Goal: Task Accomplishment & Management: Manage account settings

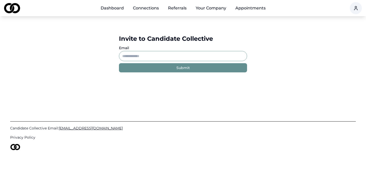
click at [113, 7] on link "Dashboard" at bounding box center [112, 8] width 31 height 10
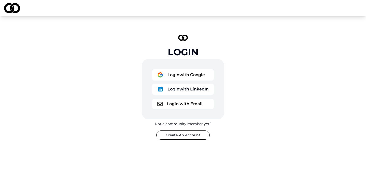
click at [180, 77] on button "Login with Google" at bounding box center [183, 74] width 62 height 11
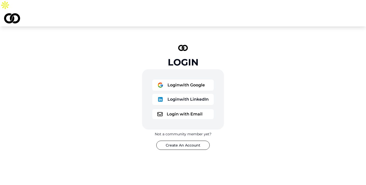
click at [189, 79] on button "Login with Google" at bounding box center [183, 84] width 62 height 11
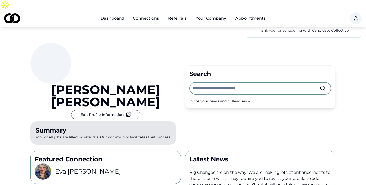
click at [119, 13] on link "Dashboard" at bounding box center [112, 18] width 31 height 10
click at [213, 82] on input "text" at bounding box center [256, 87] width 127 height 11
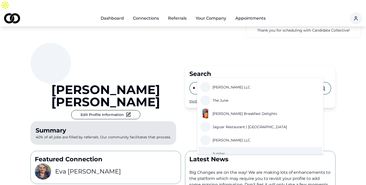
type input "*"
click at [158, 78] on div "Michael Sherman Edit Profile Information Summary 40% of all jobs are filled by …" at bounding box center [106, 95] width 151 height 104
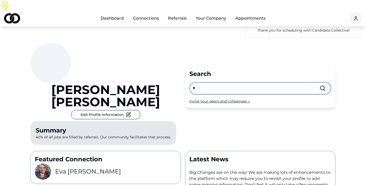
click at [214, 98] on div "Invite your peers and colleagues →" at bounding box center [261, 100] width 142 height 5
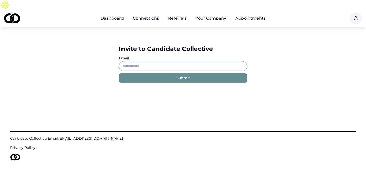
click at [119, 13] on link "Dashboard" at bounding box center [112, 18] width 31 height 10
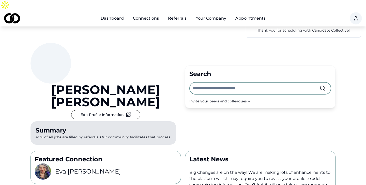
click at [154, 13] on link "Connections" at bounding box center [146, 18] width 34 height 10
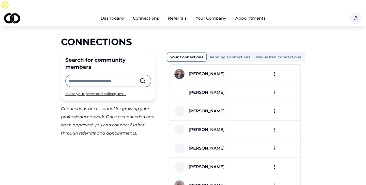
click at [276, 64] on html "Dashboard Connections Referrals Your Company Appointments Connections Search fo…" at bounding box center [183, 92] width 366 height 185
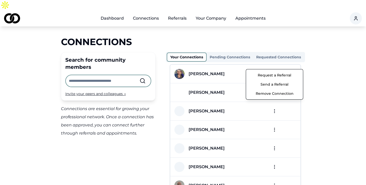
click at [280, 84] on button "Send a Referral" at bounding box center [275, 84] width 54 height 9
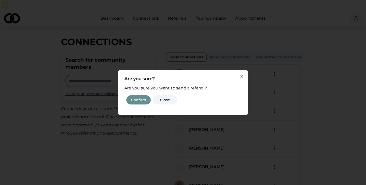
click at [146, 97] on button "Confirm" at bounding box center [138, 99] width 24 height 9
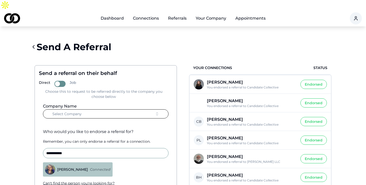
click at [134, 109] on button "Select Company" at bounding box center [106, 113] width 126 height 9
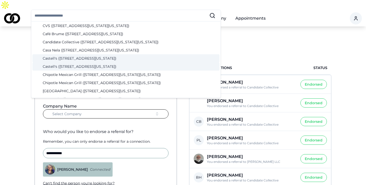
scroll to position [132, 0]
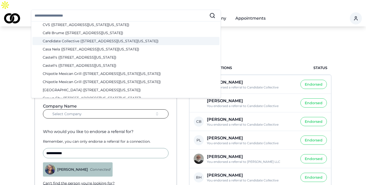
click at [95, 42] on div "Candidate Collective (12 West 44th Street, New York, New York)" at bounding box center [126, 41] width 187 height 8
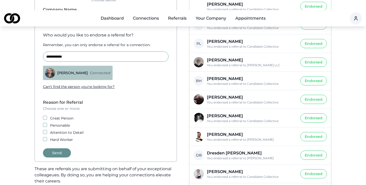
scroll to position [98, 0]
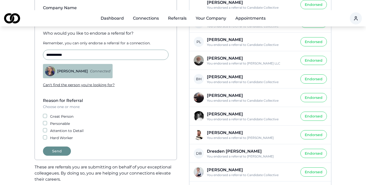
click at [45, 114] on button "Great Person" at bounding box center [45, 116] width 4 height 4
click at [46, 121] on button "Personable" at bounding box center [45, 123] width 4 height 4
click at [45, 128] on button "Attention to Detail" at bounding box center [45, 130] width 4 height 4
click at [45, 135] on button "Hard Worker" at bounding box center [45, 137] width 4 height 4
click at [60, 146] on button "Send" at bounding box center [57, 150] width 28 height 9
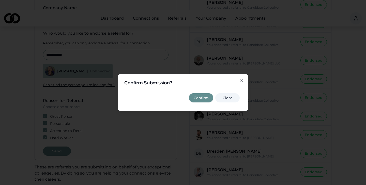
click at [199, 97] on button "Confirm" at bounding box center [201, 97] width 24 height 9
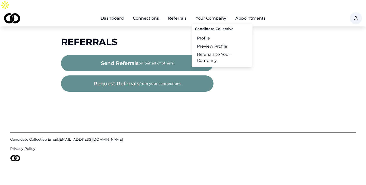
click at [215, 50] on link "Referrals to Your Company" at bounding box center [222, 57] width 61 height 14
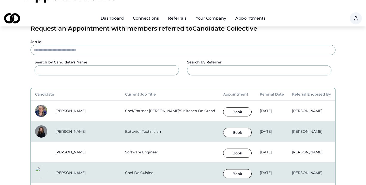
scroll to position [48, 0]
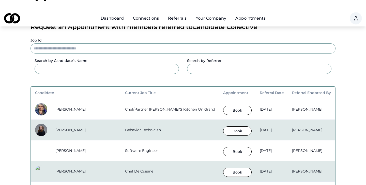
click at [223, 106] on button "Book" at bounding box center [237, 110] width 29 height 9
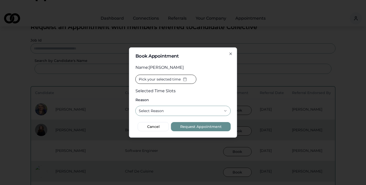
click at [185, 110] on button "Select Reason" at bounding box center [183, 111] width 95 height 10
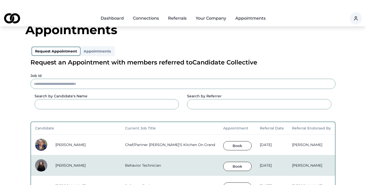
scroll to position [0, 0]
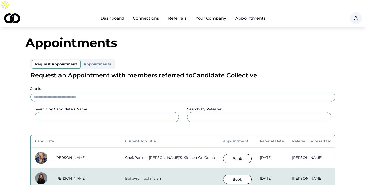
click at [217, 9] on html "Dashboard Connections Referrals Your Company Appointments Appointments Request …" at bounding box center [183, 92] width 366 height 185
click at [207, 8] on html "Dashboard Connections Referrals Your Company Appointments Appointments Request …" at bounding box center [183, 92] width 366 height 185
click at [205, 4] on html "Dashboard Connections Referrals Your Company Appointments Appointments Request …" at bounding box center [183, 92] width 366 height 185
click at [200, 9] on html "Dashboard Connections Referrals Your Company Appointments Appointments Request …" at bounding box center [183, 92] width 366 height 185
click at [172, 6] on html "Dashboard Connections Referrals Your Company Appointments Appointments Request …" at bounding box center [183, 92] width 366 height 185
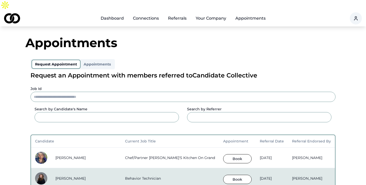
click at [116, 8] on html "Dashboard Connections Referrals Your Company Appointments Appointments Request …" at bounding box center [183, 92] width 366 height 185
click at [145, 9] on html "Dashboard Connections Referrals Your Company Appointments Appointments Request …" at bounding box center [183, 92] width 366 height 185
click at [204, 8] on html "Dashboard Connections Referrals Your Company Appointments Appointments Request …" at bounding box center [183, 92] width 366 height 185
click at [150, 7] on html "Dashboard Connections Referrals Your Company Appointments Appointments Request …" at bounding box center [183, 92] width 366 height 185
click at [113, 7] on html "Dashboard Connections Referrals Your Company Appointments Appointments Request …" at bounding box center [183, 92] width 366 height 185
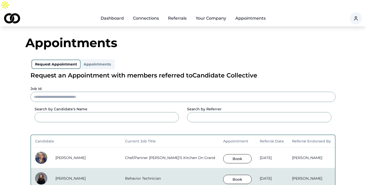
click at [113, 7] on html "Dashboard Connections Referrals Your Company Appointments Appointments Request …" at bounding box center [183, 92] width 366 height 185
click at [116, 8] on html "Dashboard Connections Referrals Your Company Appointments Appointments Request …" at bounding box center [183, 92] width 366 height 185
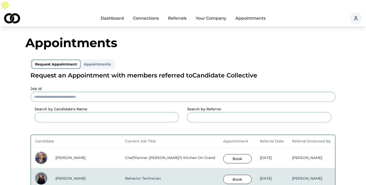
click at [116, 8] on html "Dashboard Connections Referrals Your Company Appointments Appointments Request …" at bounding box center [183, 92] width 366 height 185
click at [11, 8] on html "Dashboard Connections Referrals Your Company Appointments Appointments Request …" at bounding box center [183, 92] width 366 height 185
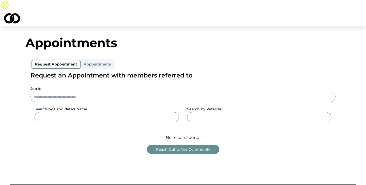
click at [97, 60] on button "Appointments" at bounding box center [97, 64] width 33 height 8
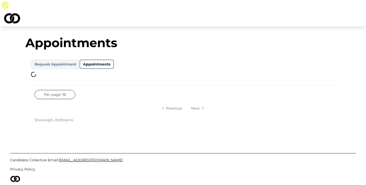
click at [53, 60] on button "Request Appointment" at bounding box center [56, 64] width 48 height 8
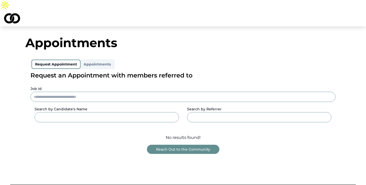
click at [13, 13] on img at bounding box center [12, 18] width 16 height 10
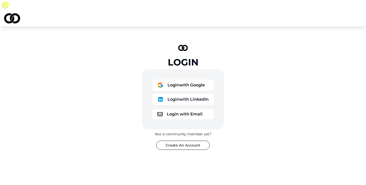
click at [177, 79] on button "Login with Google" at bounding box center [183, 84] width 62 height 11
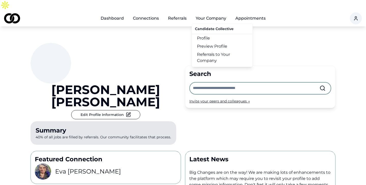
click at [220, 13] on button "Your Company" at bounding box center [211, 18] width 39 height 10
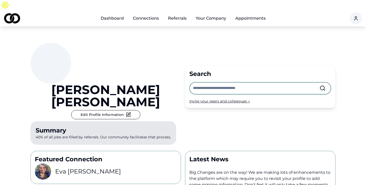
click at [220, 13] on button "Your Company" at bounding box center [211, 18] width 39 height 10
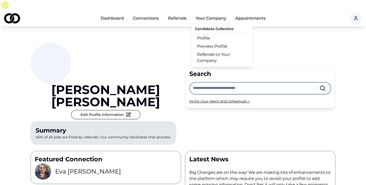
click at [209, 34] on link "Profile" at bounding box center [222, 38] width 61 height 8
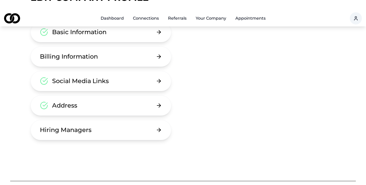
scroll to position [87, 0]
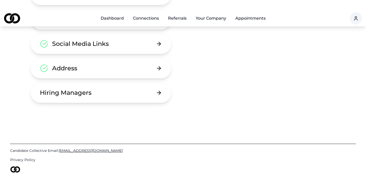
click at [152, 87] on button "Hiring Managers" at bounding box center [101, 92] width 141 height 20
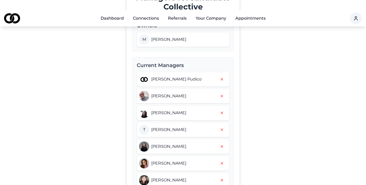
scroll to position [62, 0]
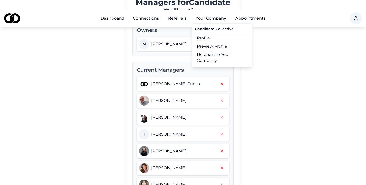
click at [209, 13] on button "Your Company" at bounding box center [211, 18] width 39 height 10
click at [218, 13] on button "Your Company" at bounding box center [211, 18] width 39 height 10
click at [217, 50] on link "Referrals to Your Company" at bounding box center [222, 57] width 61 height 14
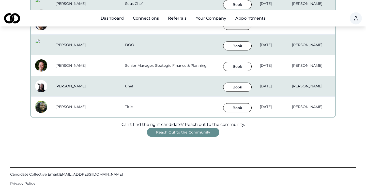
scroll to position [447, 0]
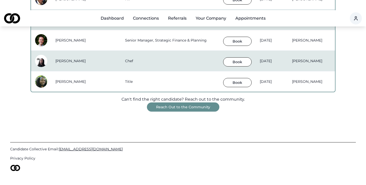
click at [186, 102] on button "Reach Out to the Community" at bounding box center [183, 106] width 73 height 9
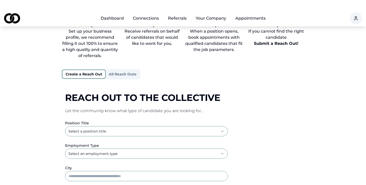
scroll to position [39, 0]
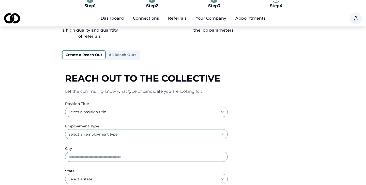
click at [129, 104] on html "**********" at bounding box center [183, 51] width 366 height 185
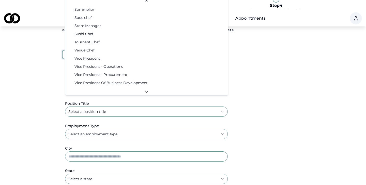
scroll to position [823, 0]
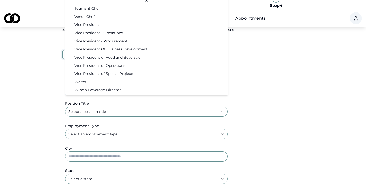
click at [278, 88] on html "**********" at bounding box center [183, 51] width 366 height 185
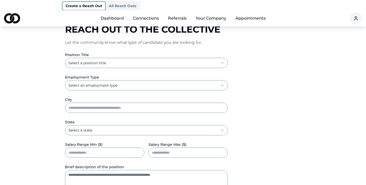
scroll to position [88, 0]
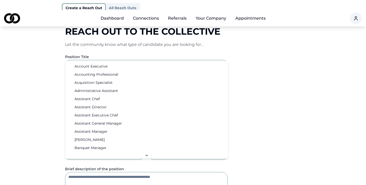
click at [123, 55] on html "**********" at bounding box center [183, 4] width 366 height 185
click at [253, 97] on html "**********" at bounding box center [183, 4] width 366 height 185
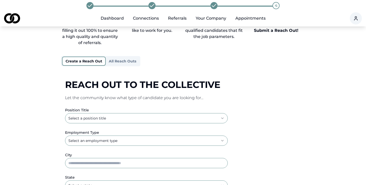
scroll to position [7, 0]
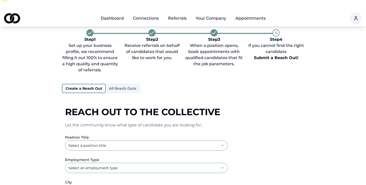
click at [124, 84] on button "All Reach Outs" at bounding box center [123, 88] width 34 height 8
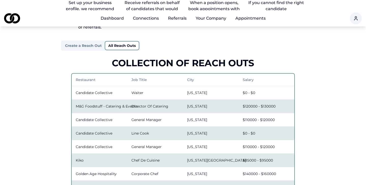
scroll to position [0, 0]
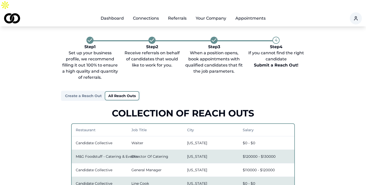
click at [109, 13] on link "Dashboard" at bounding box center [112, 18] width 31 height 10
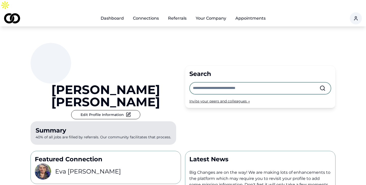
click at [146, 13] on link "Connections" at bounding box center [146, 18] width 34 height 10
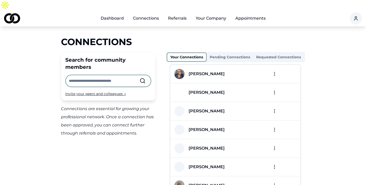
click at [230, 53] on button "Pending Connections" at bounding box center [230, 57] width 47 height 8
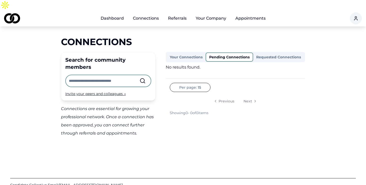
click at [103, 75] on input "text" at bounding box center [104, 80] width 71 height 11
type input "*******"
click at [205, 13] on button "Your Company" at bounding box center [211, 18] width 39 height 10
click at [209, 13] on button "Your Company" at bounding box center [211, 18] width 39 height 10
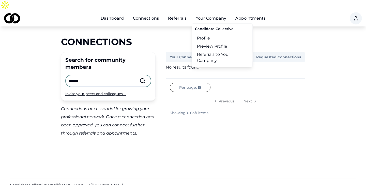
click at [213, 50] on link "Referrals to Your Company" at bounding box center [222, 57] width 61 height 14
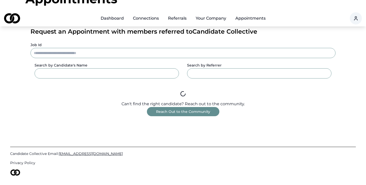
scroll to position [49, 0]
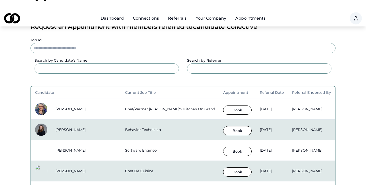
click at [223, 105] on button "Book" at bounding box center [237, 109] width 29 height 9
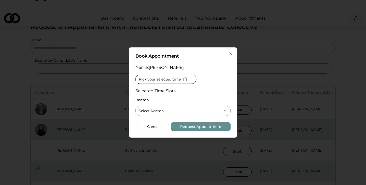
click at [197, 111] on button "Select Reason" at bounding box center [183, 111] width 95 height 10
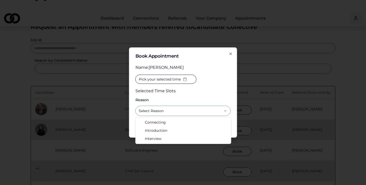
select select "*********"
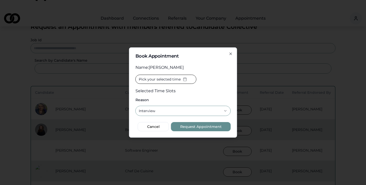
click at [231, 53] on icon "button" at bounding box center [231, 54] width 2 height 2
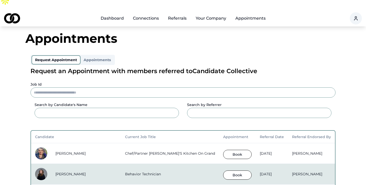
scroll to position [0, 0]
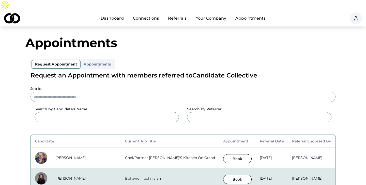
click at [150, 13] on link "Connections" at bounding box center [146, 18] width 34 height 10
